Goal: Contribute content: Contribute content

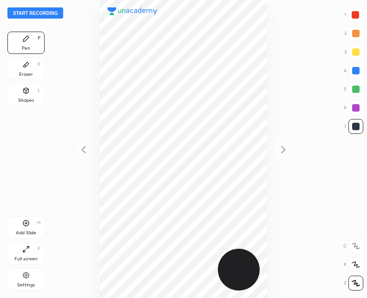
scroll to position [298, 218]
click at [33, 91] on div "Shapes L" at bounding box center [25, 95] width 37 height 22
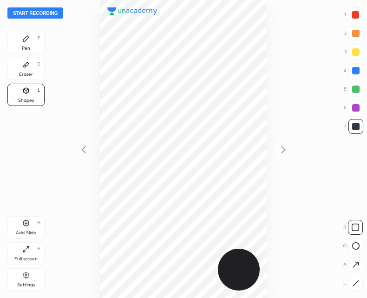
click at [356, 245] on icon at bounding box center [355, 245] width 7 height 7
click at [358, 280] on icon at bounding box center [355, 282] width 5 height 5
click at [32, 45] on div "Pen P" at bounding box center [25, 43] width 37 height 22
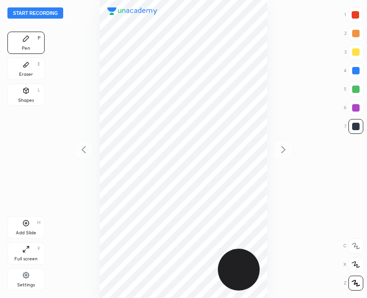
scroll to position [298, 218]
click at [38, 13] on button "Start recording" at bounding box center [35, 12] width 56 height 11
click at [29, 228] on div "Add Slide H" at bounding box center [25, 227] width 37 height 22
click at [87, 150] on icon at bounding box center [83, 149] width 11 height 11
click at [280, 149] on icon at bounding box center [283, 149] width 11 height 11
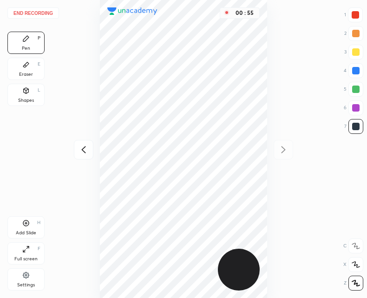
click at [80, 151] on icon at bounding box center [83, 149] width 11 height 11
click at [23, 223] on icon at bounding box center [26, 223] width 6 height 6
click at [28, 224] on icon at bounding box center [26, 223] width 6 height 6
click at [31, 92] on div "Shapes L" at bounding box center [25, 95] width 37 height 22
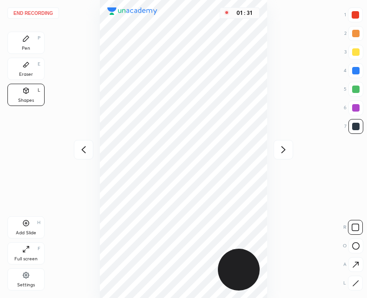
click at [358, 249] on div at bounding box center [355, 245] width 15 height 15
click at [354, 231] on div at bounding box center [355, 227] width 15 height 15
click at [356, 282] on icon at bounding box center [355, 282] width 5 height 5
click at [19, 40] on div "Pen P" at bounding box center [25, 43] width 37 height 22
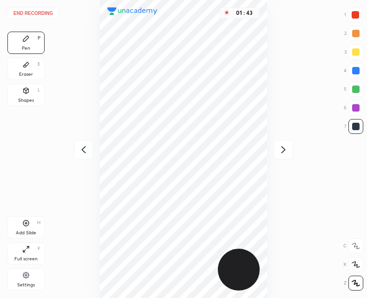
click at [86, 151] on icon at bounding box center [83, 149] width 11 height 11
click at [283, 147] on icon at bounding box center [283, 149] width 4 height 7
click at [27, 223] on icon at bounding box center [25, 222] width 7 height 7
click at [38, 10] on button "End recording" at bounding box center [33, 12] width 52 height 11
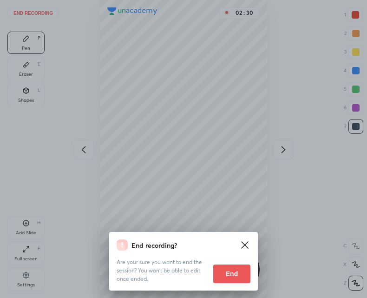
click at [236, 275] on button "End" at bounding box center [231, 273] width 37 height 19
